Goal: Task Accomplishment & Management: Manage account settings

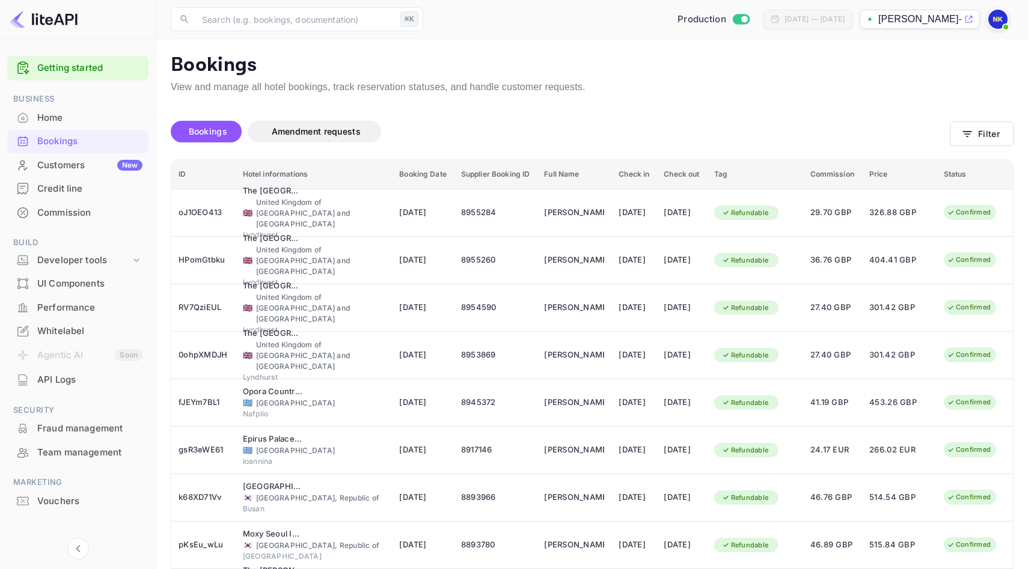
drag, startPoint x: 173, startPoint y: 171, endPoint x: 634, endPoint y: 106, distance: 466.4
click at [621, 106] on div "Unsaved Changes Bookings Amendment requests Filter ID Hotel informations Bookin…" at bounding box center [584, 400] width 857 height 612
click at [621, 132] on button "Filter" at bounding box center [982, 133] width 64 height 25
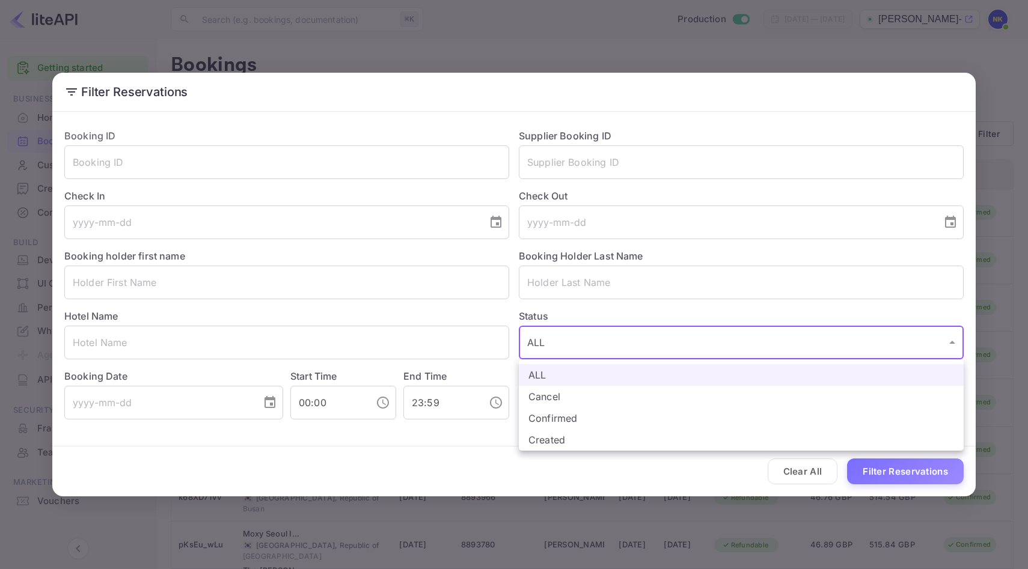
click at [608, 355] on body "Getting started Business Home Bookings Customers New Credit line Commission Bui…" at bounding box center [514, 360] width 1028 height 720
click at [596, 418] on li "Confirmed" at bounding box center [741, 419] width 445 height 22
type input "CONFIRMED"
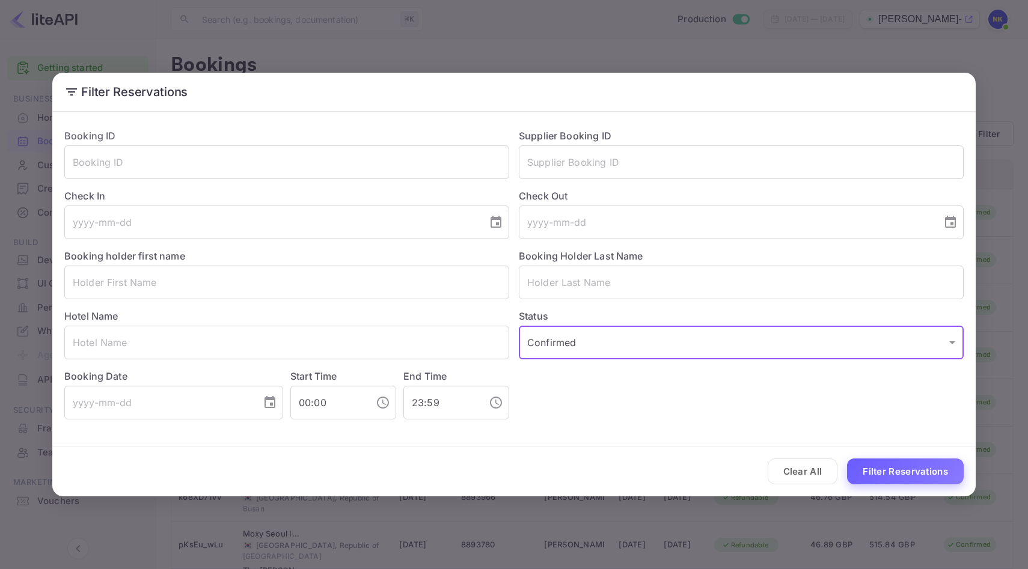
click at [621, 467] on button "Filter Reservations" at bounding box center [905, 472] width 117 height 26
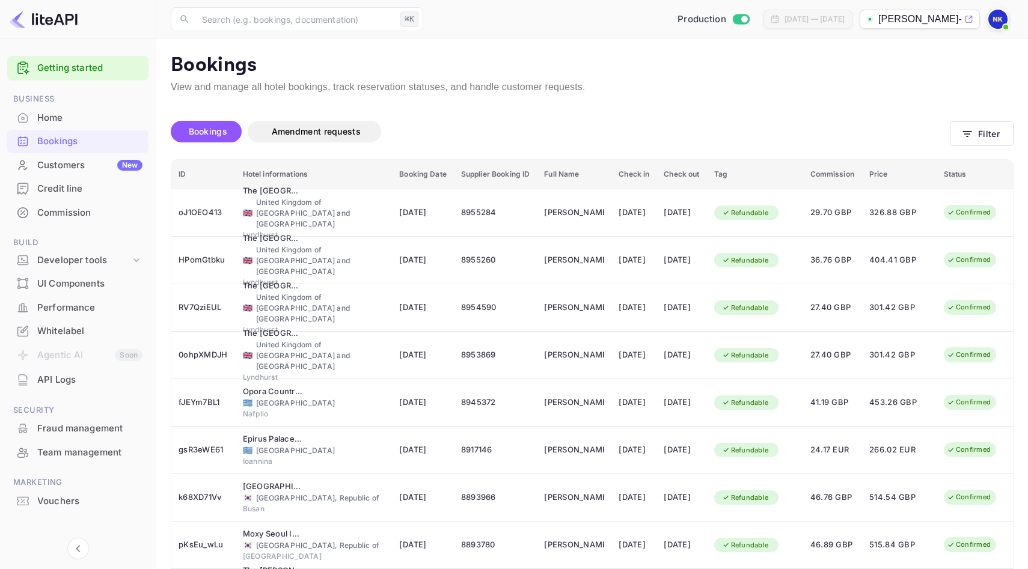
scroll to position [10, 0]
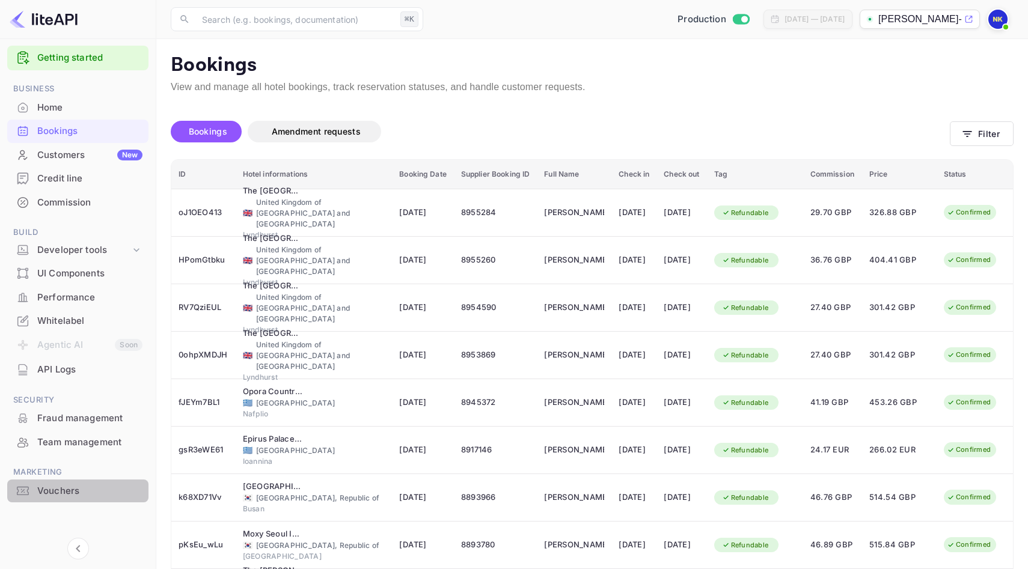
click at [74, 487] on div "Vouchers" at bounding box center [89, 492] width 105 height 14
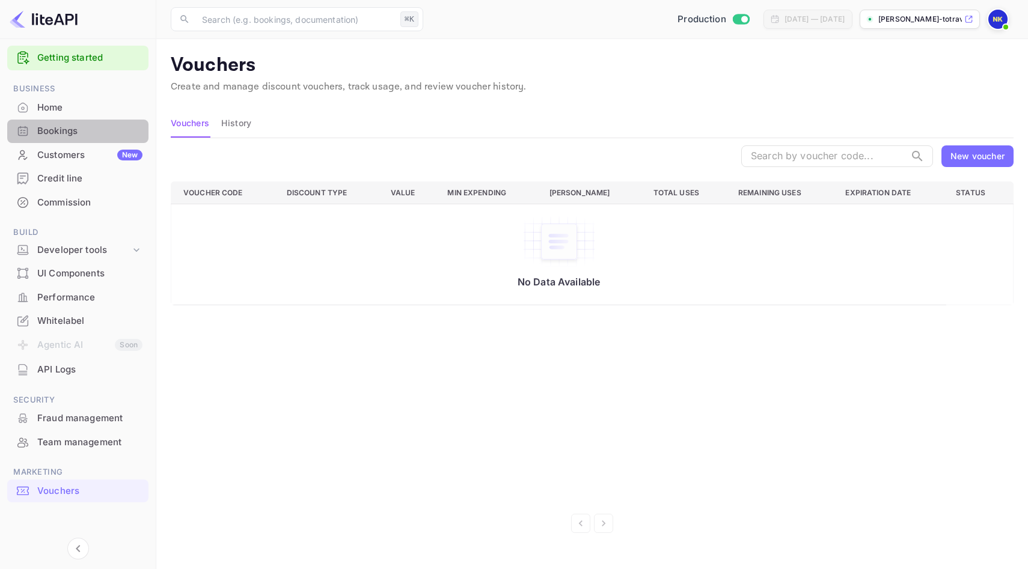
click at [81, 126] on div "Bookings" at bounding box center [89, 131] width 105 height 14
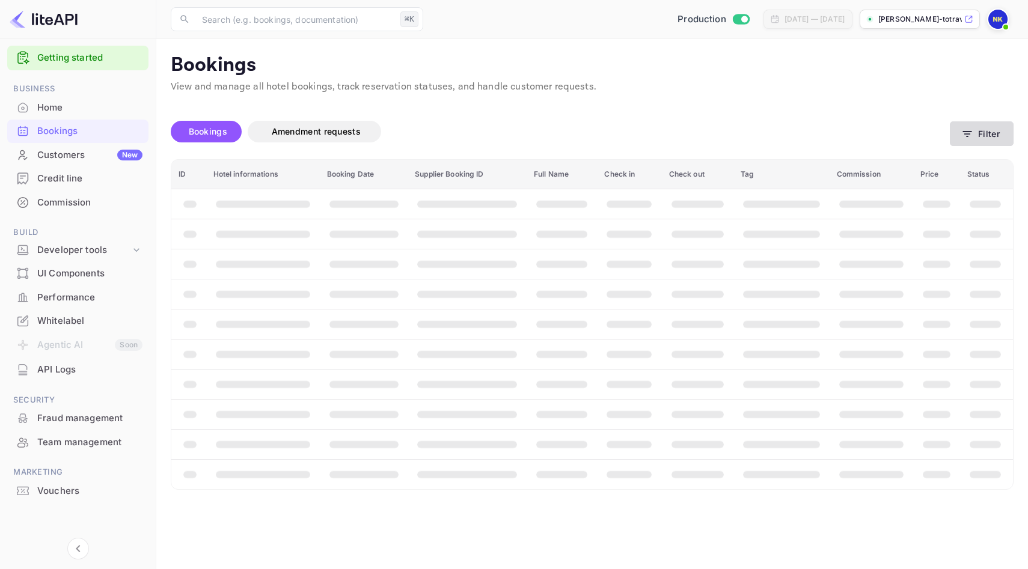
click at [621, 124] on button "Filter" at bounding box center [982, 133] width 64 height 25
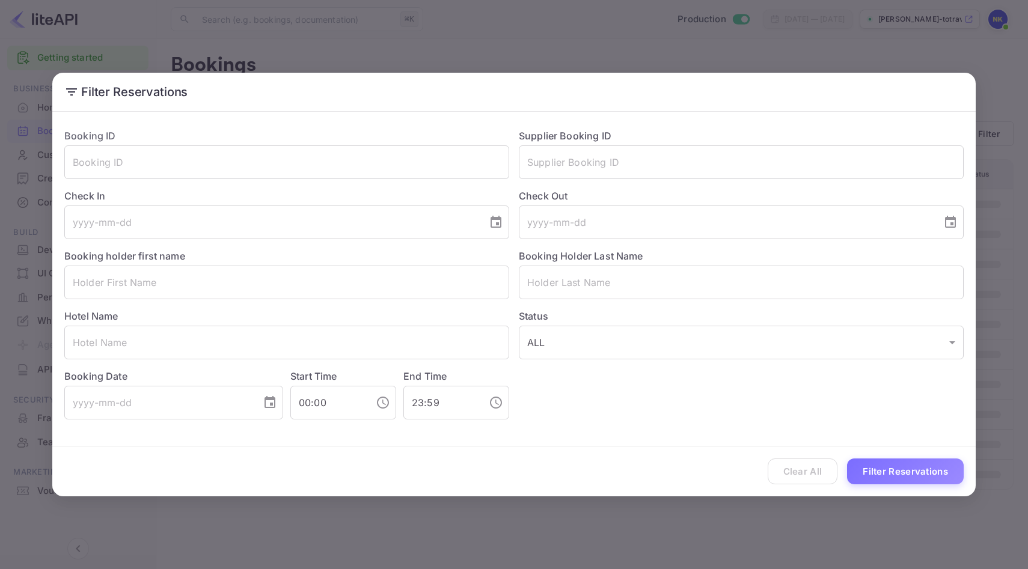
click at [621, 364] on div "Booking ID ​ Supplier Booking ID ​ Check In ​ Check Out ​ Booking holder first …" at bounding box center [509, 269] width 909 height 301
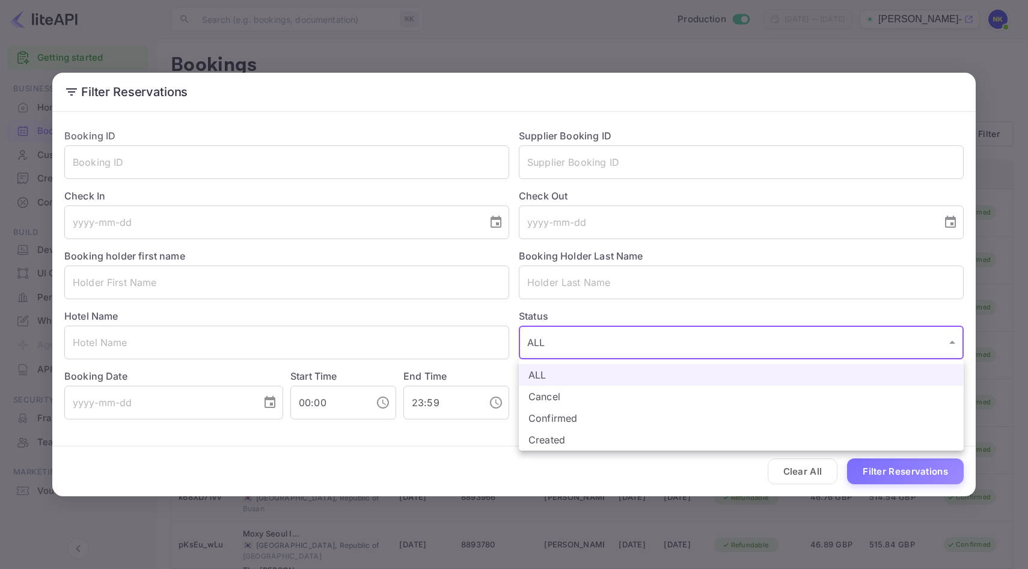
click at [598, 340] on body "Getting started Business Home Bookings Customers New Credit line Commission Bui…" at bounding box center [514, 360] width 1028 height 720
click at [600, 420] on li "Confirmed" at bounding box center [741, 419] width 445 height 22
type input "CONFIRMED"
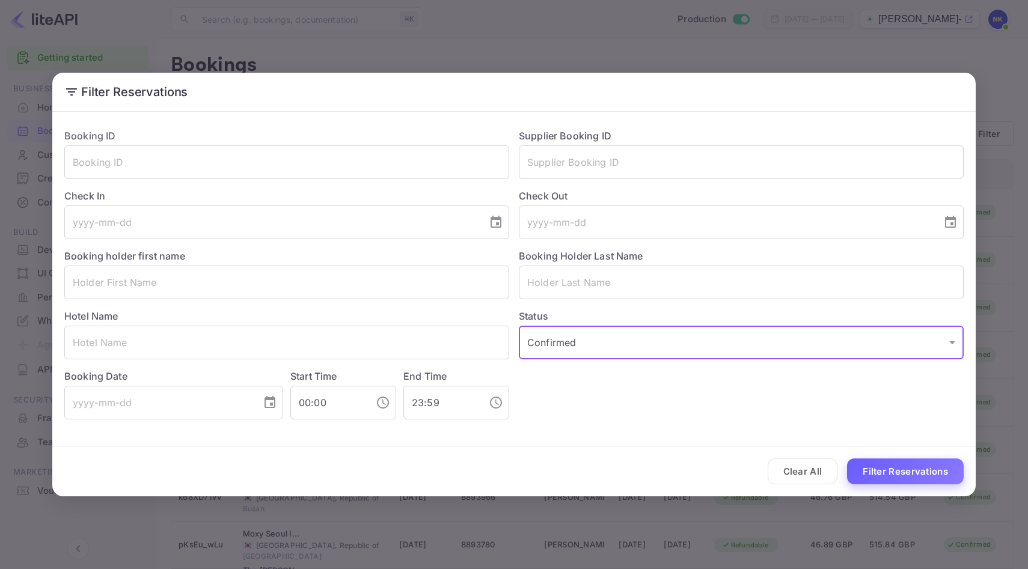
click at [621, 472] on button "Filter Reservations" at bounding box center [905, 472] width 117 height 26
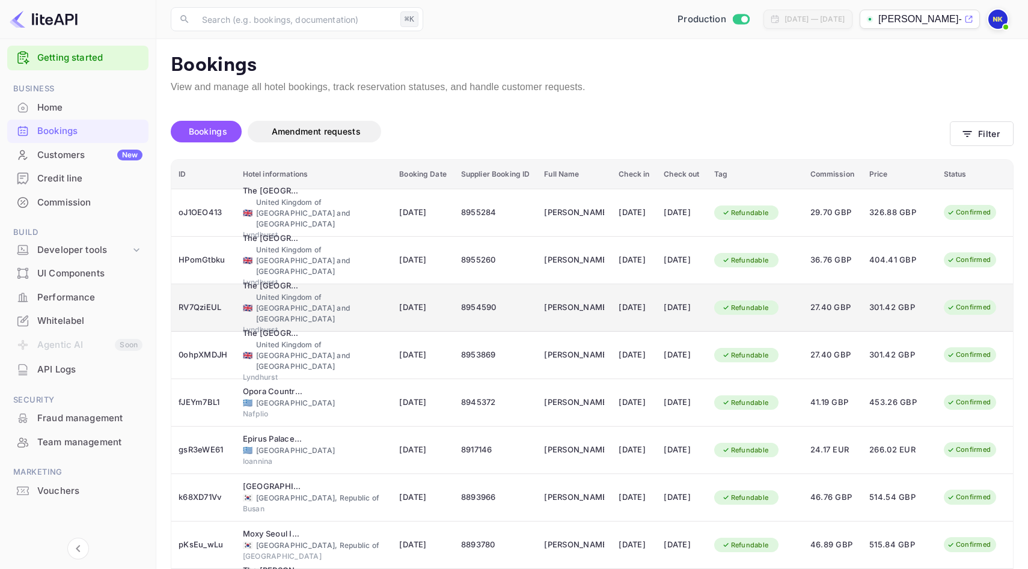
scroll to position [150, 0]
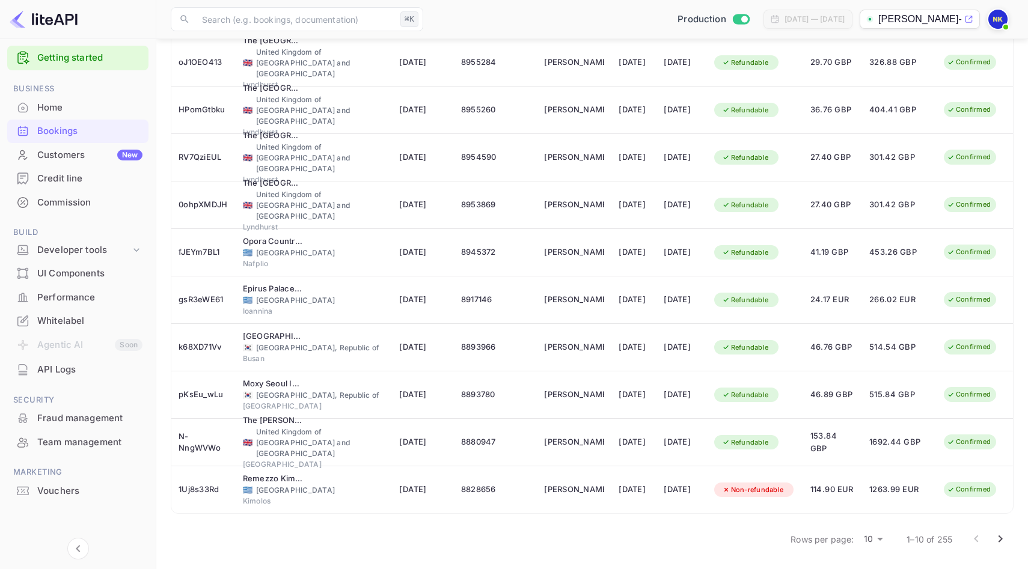
click at [621, 496] on body "Getting started Business Home Bookings Customers New Credit line Commission Bui…" at bounding box center [514, 210] width 1028 height 720
click at [621, 496] on li "50" at bounding box center [873, 549] width 31 height 22
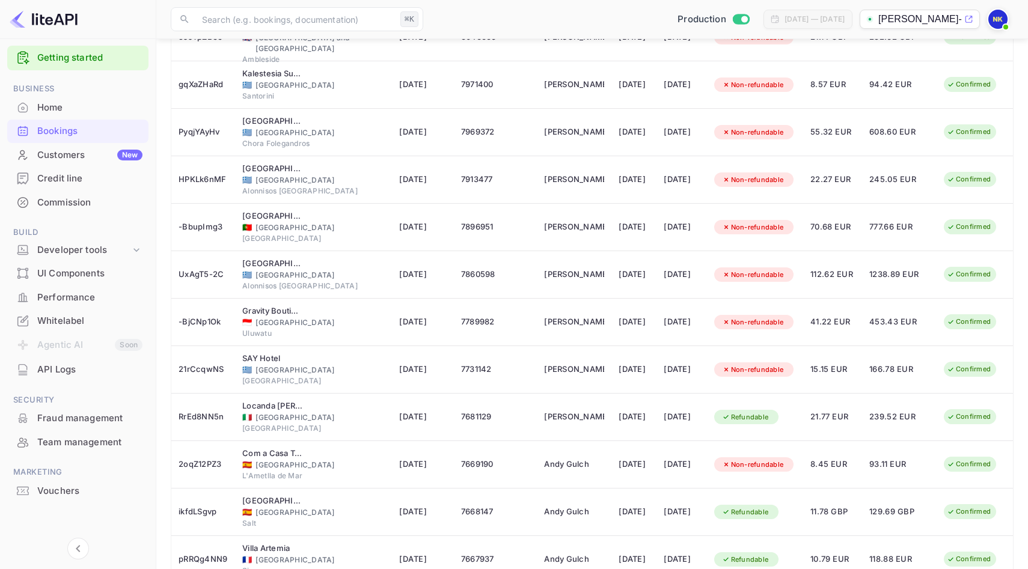
scroll to position [2051, 0]
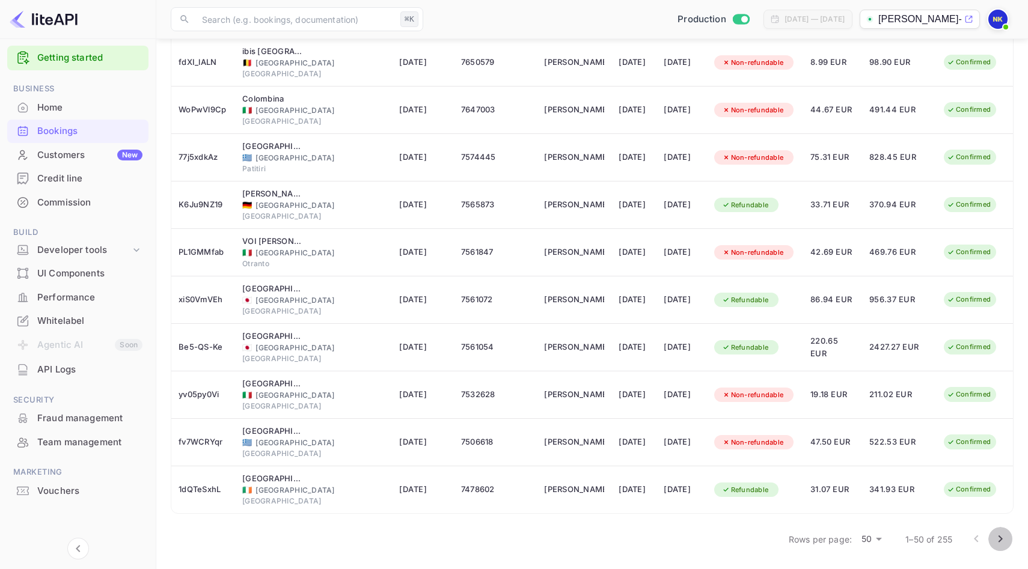
click at [621, 496] on icon "Go to next page" at bounding box center [1000, 539] width 14 height 14
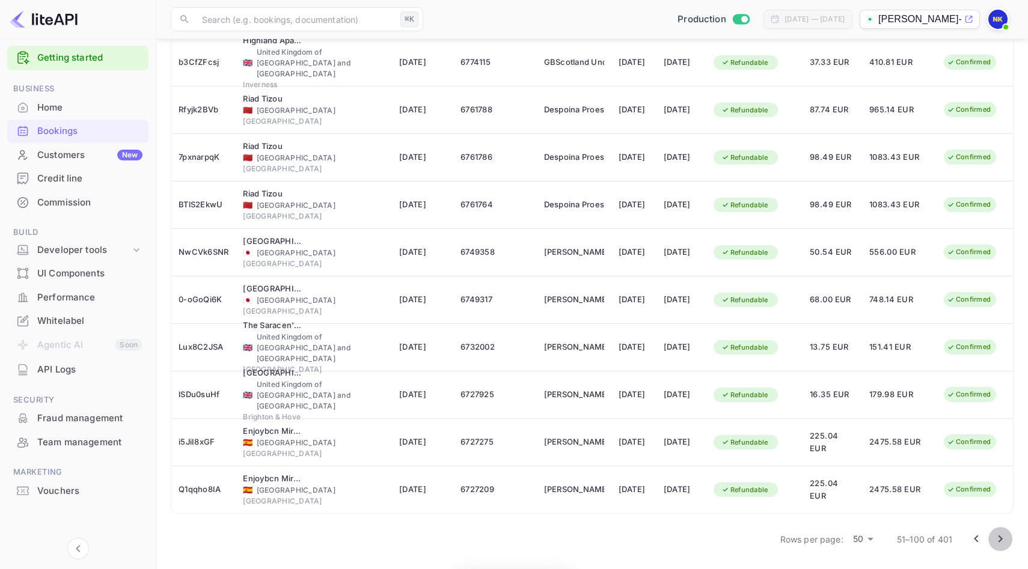
click at [621, 496] on icon "Go to next page" at bounding box center [1000, 539] width 14 height 14
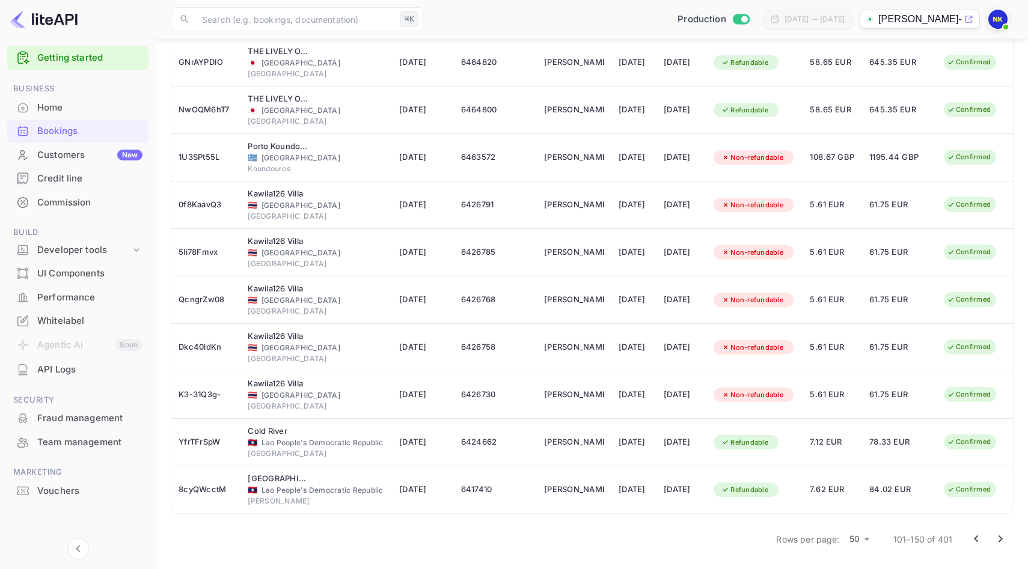
click at [621, 496] on icon "Go to next page" at bounding box center [1000, 539] width 14 height 14
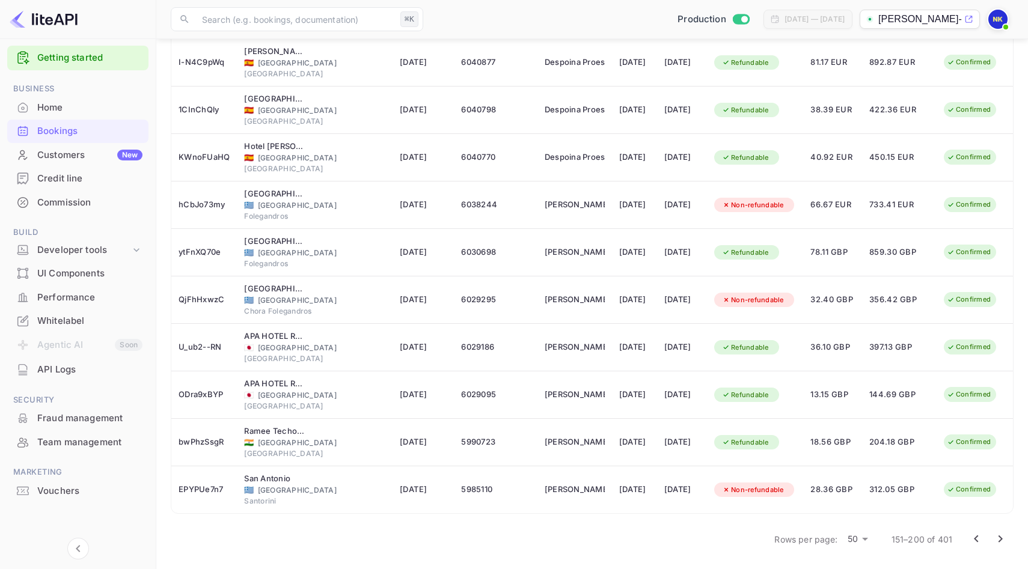
click at [621, 496] on icon "Go to next page" at bounding box center [1000, 539] width 14 height 14
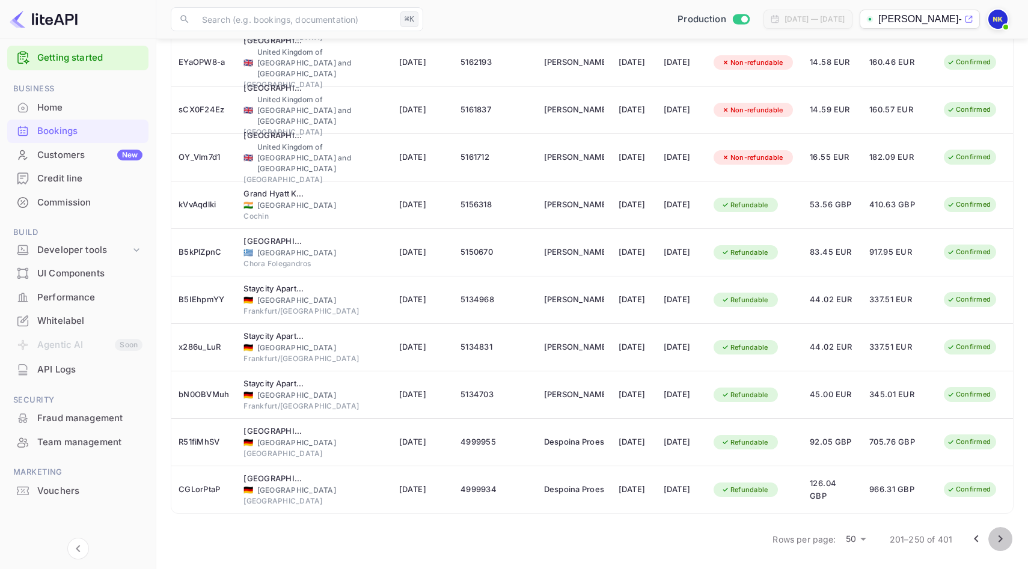
click at [621, 496] on icon "Go to next page" at bounding box center [1001, 539] width 4 height 7
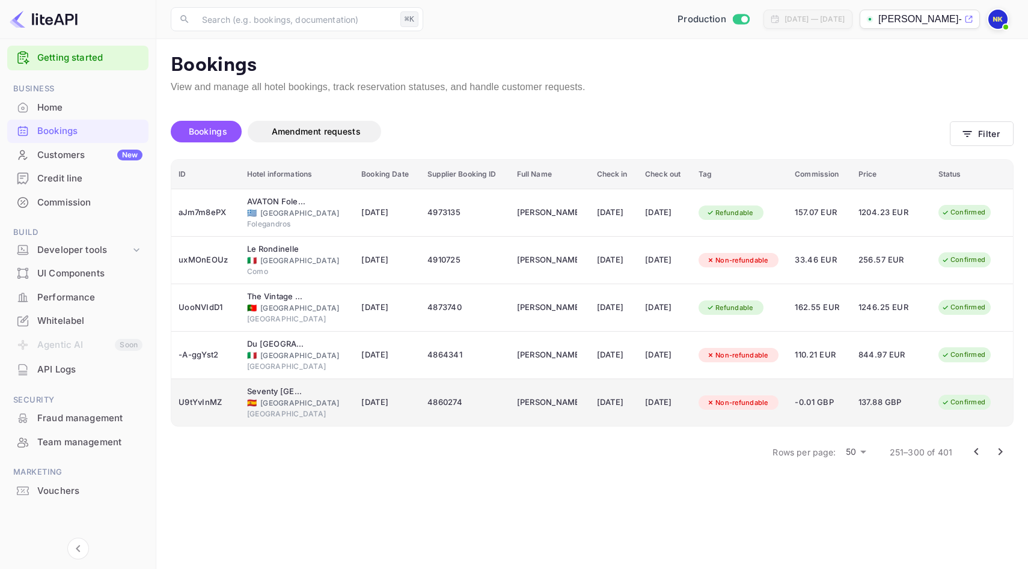
click at [621, 400] on div "Confirmed" at bounding box center [964, 402] width 60 height 15
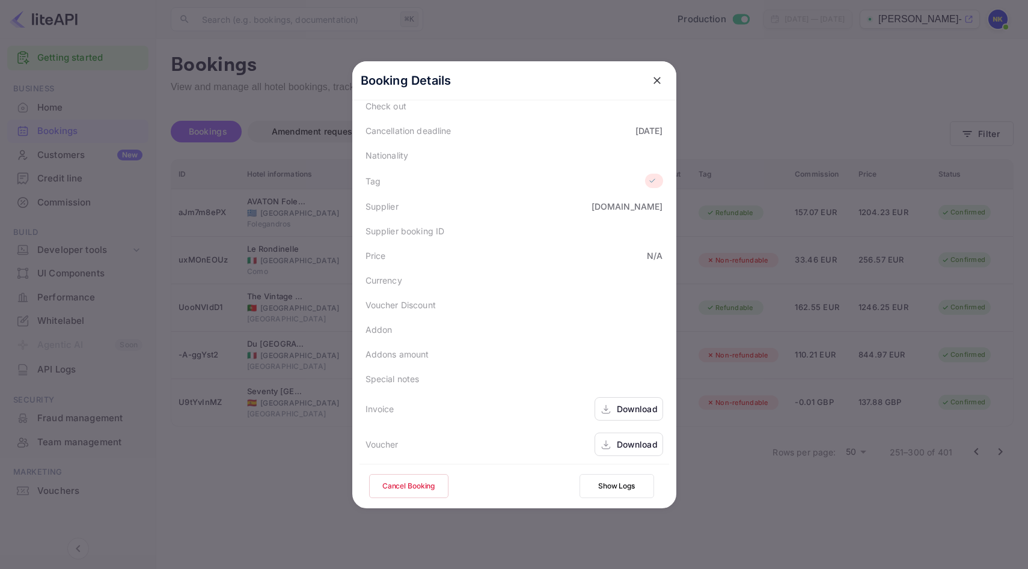
scroll to position [251, 0]
click at [621, 405] on div "Download" at bounding box center [637, 406] width 41 height 13
click at [621, 76] on icon "close" at bounding box center [657, 81] width 12 height 12
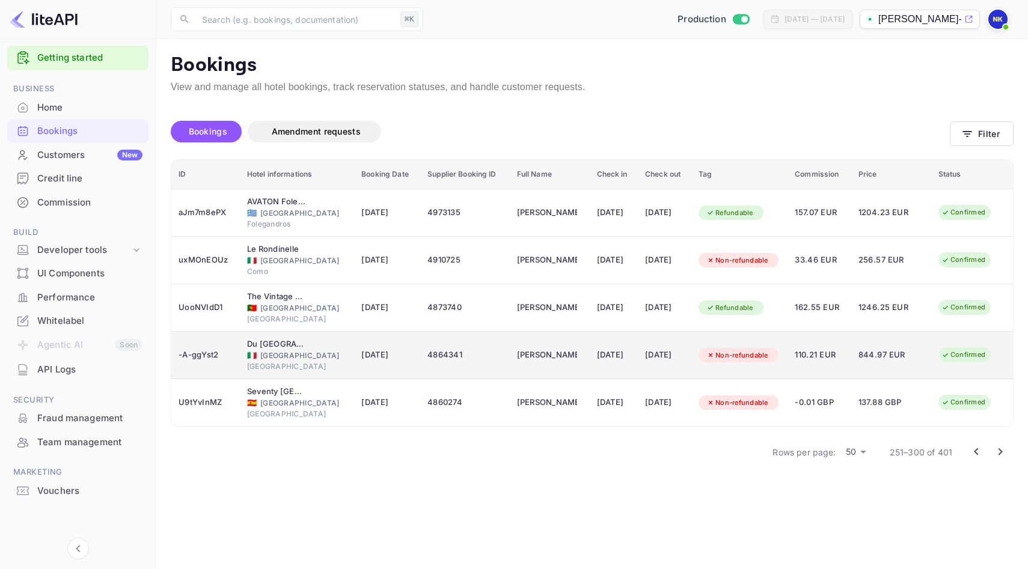
click at [621, 352] on span "844.97 EUR" at bounding box center [889, 355] width 60 height 13
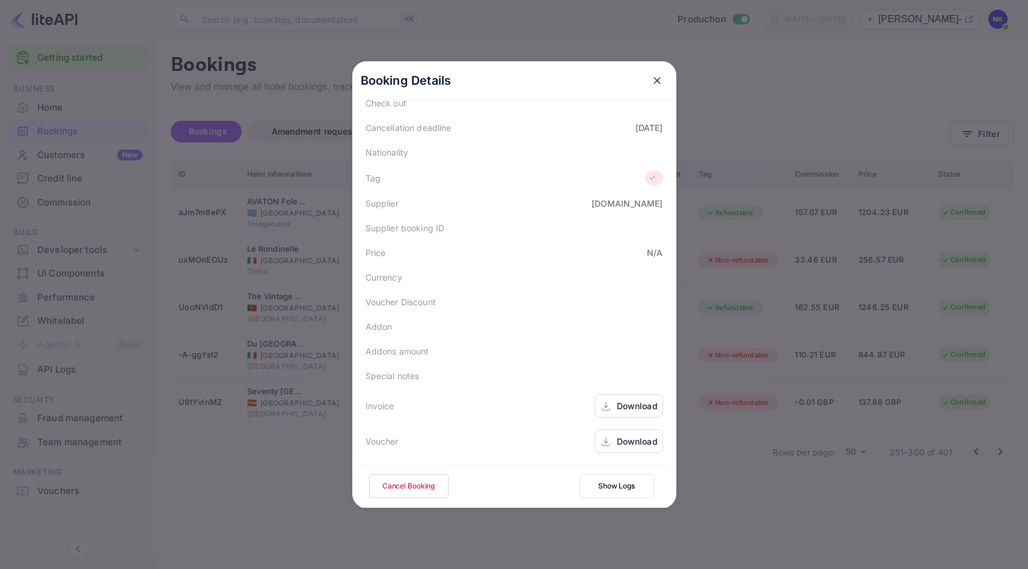
click at [621, 408] on div "Download" at bounding box center [637, 406] width 41 height 13
click at [621, 78] on icon "close" at bounding box center [657, 80] width 7 height 7
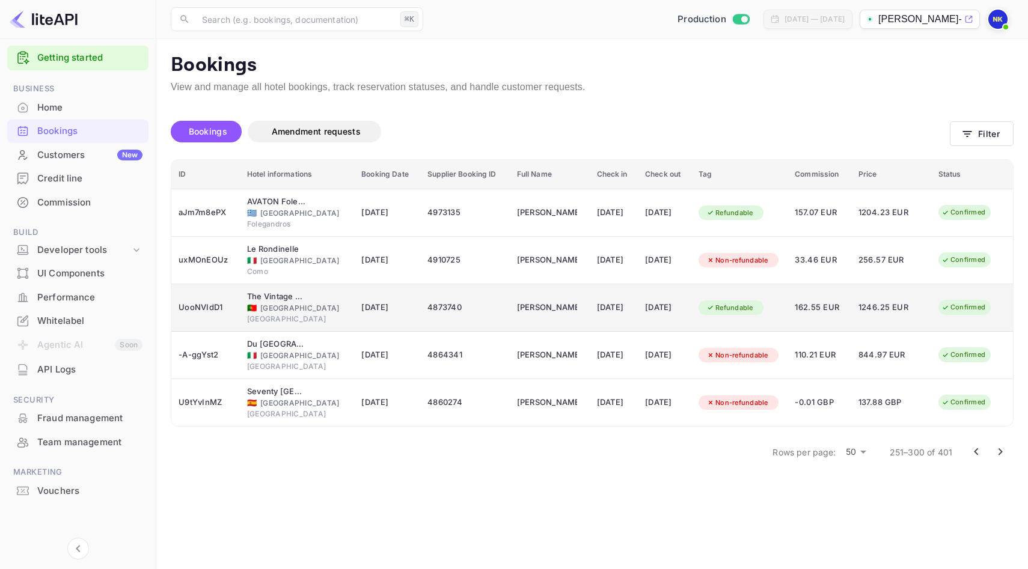
click at [434, 296] on td "4873740" at bounding box center [464, 308] width 89 height 48
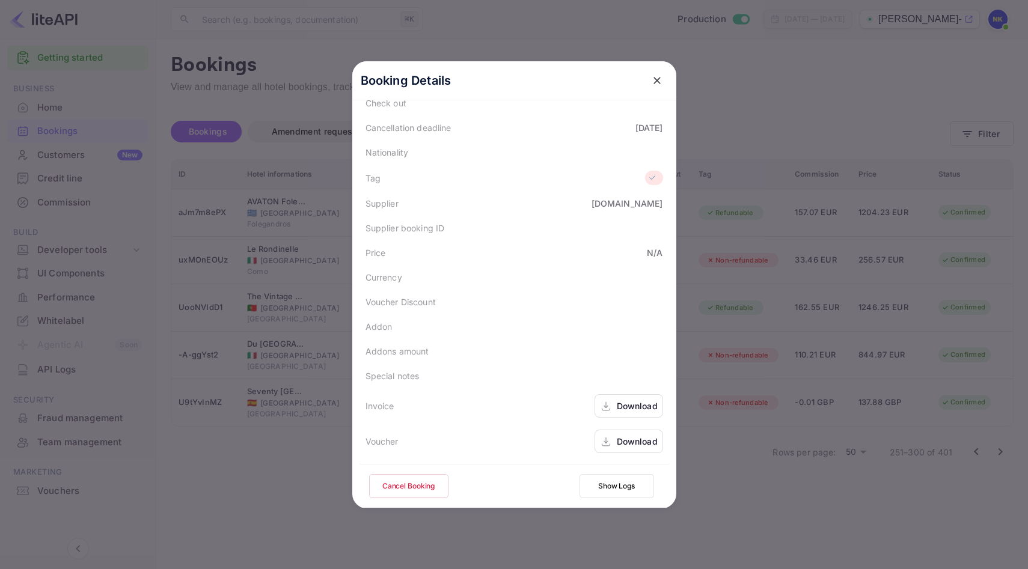
click at [621, 441] on div "Download" at bounding box center [637, 441] width 41 height 13
click at [621, 85] on icon "close" at bounding box center [657, 81] width 12 height 12
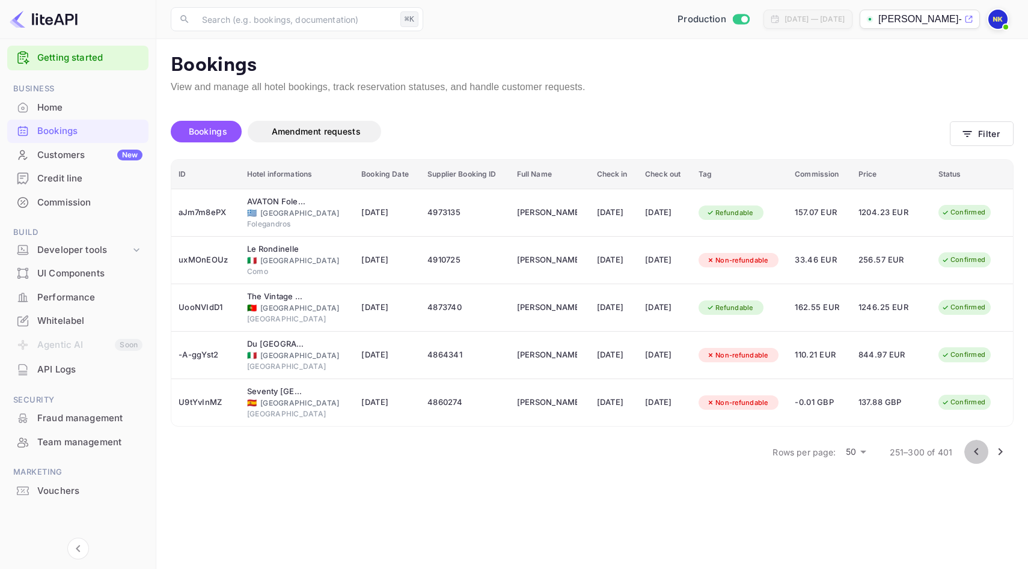
click at [621, 458] on icon "Go to previous page" at bounding box center [976, 452] width 14 height 14
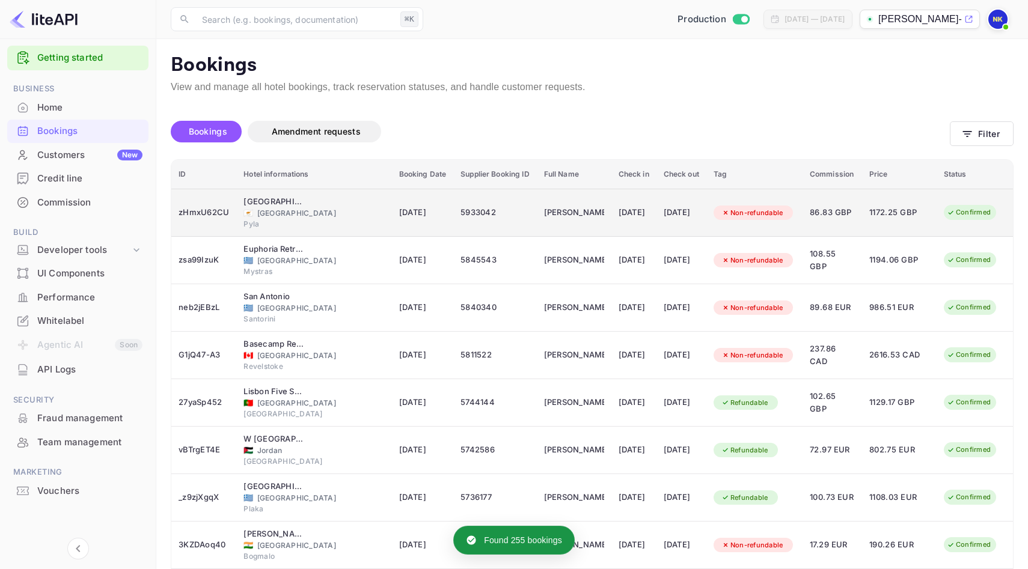
click at [621, 213] on div "Non-refundable" at bounding box center [755, 212] width 82 height 19
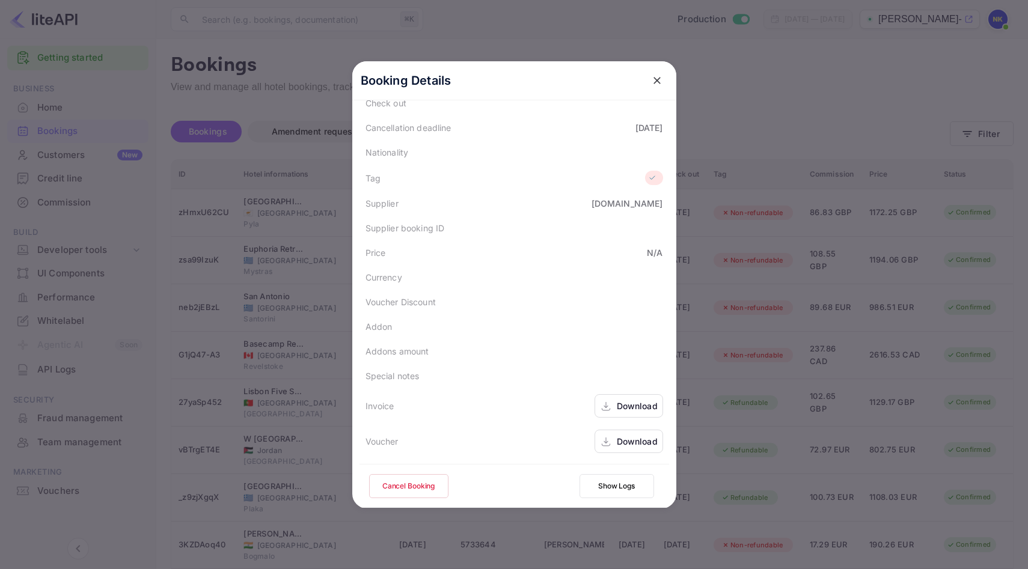
click at [621, 446] on div "Download" at bounding box center [637, 441] width 41 height 13
click at [621, 407] on div "Download" at bounding box center [637, 406] width 41 height 13
click at [621, 74] on button "close" at bounding box center [657, 81] width 22 height 22
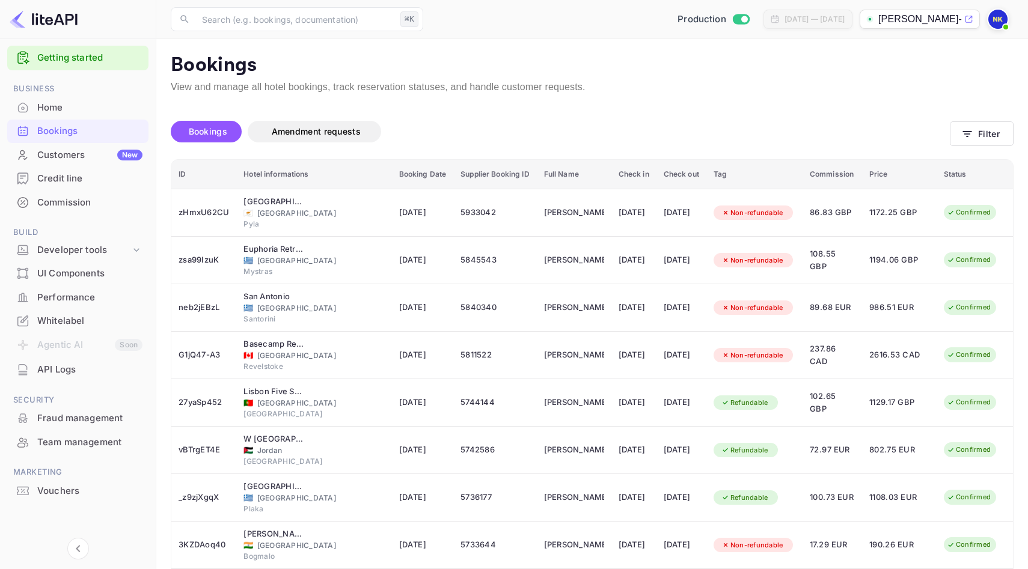
click at [74, 109] on div "Home" at bounding box center [89, 108] width 105 height 14
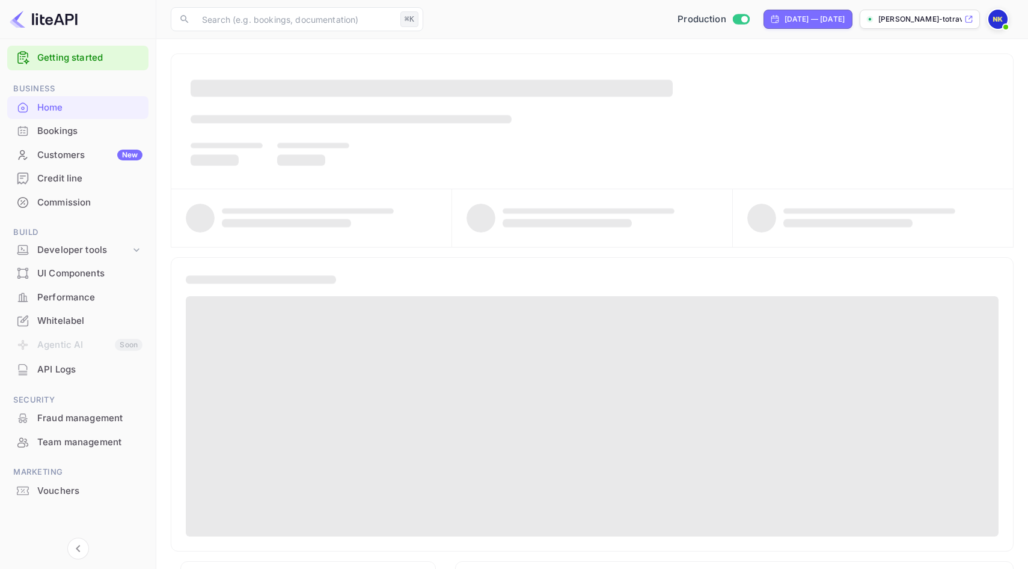
click at [80, 132] on div "Bookings" at bounding box center [89, 131] width 105 height 14
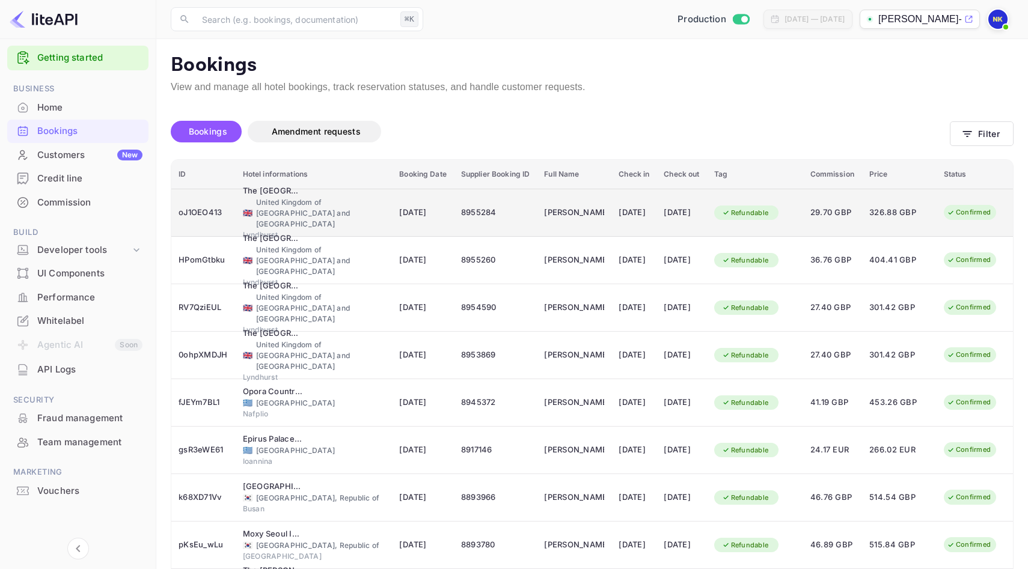
click at [461, 212] on div "8955284" at bounding box center [495, 212] width 69 height 19
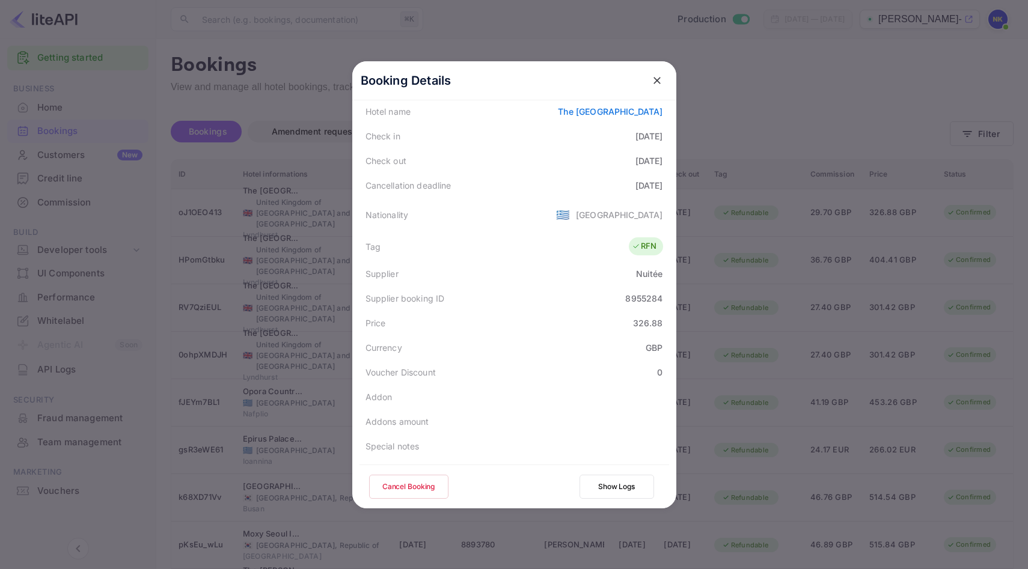
scroll to position [267, 0]
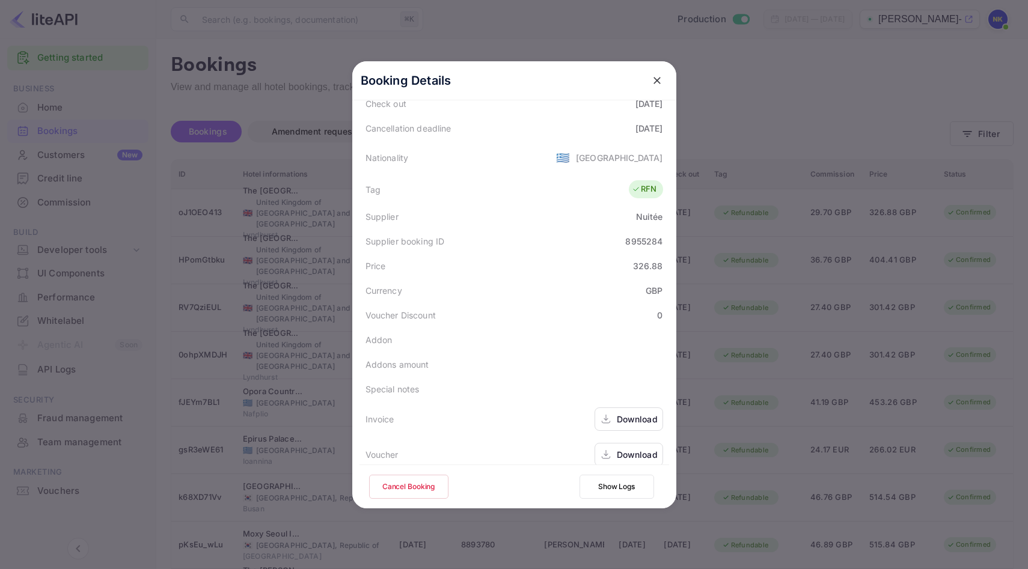
click at [621, 413] on div "Download" at bounding box center [637, 419] width 41 height 13
click at [621, 80] on icon "close" at bounding box center [657, 81] width 12 height 12
